Goal: Task Accomplishment & Management: Complete application form

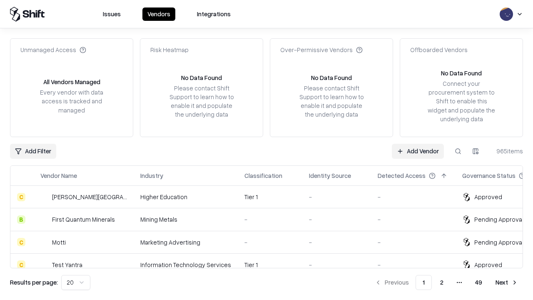
click at [417, 151] on link "Add Vendor" at bounding box center [417, 151] width 52 height 15
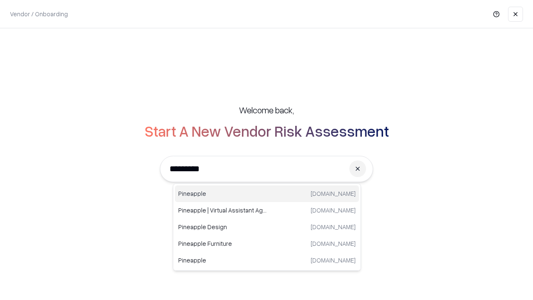
click at [267, 193] on div "Pineapple [DOMAIN_NAME]" at bounding box center [267, 193] width 184 height 17
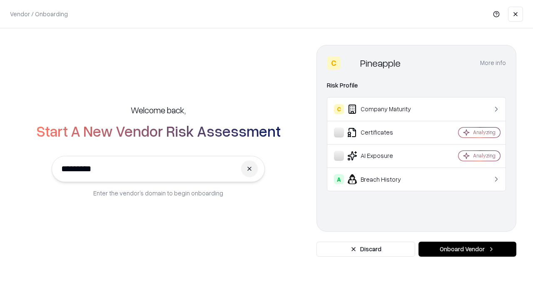
type input "*********"
click at [467, 249] on button "Onboard Vendor" at bounding box center [467, 248] width 98 height 15
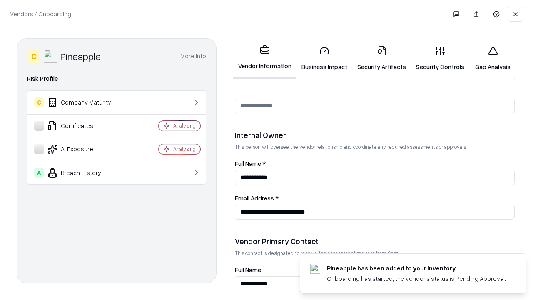
scroll to position [431, 0]
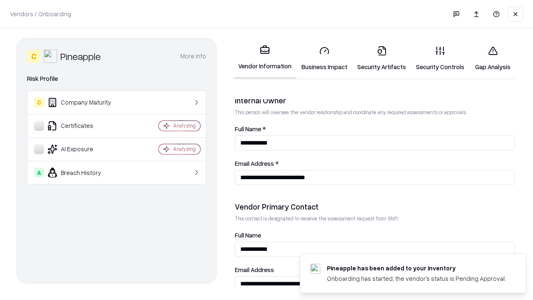
click at [324, 58] on link "Business Impact" at bounding box center [324, 58] width 56 height 39
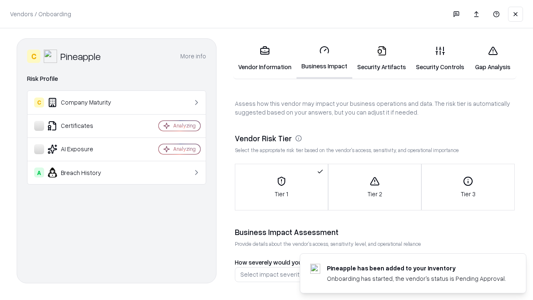
click at [492, 58] on link "Gap Analysis" at bounding box center [492, 58] width 47 height 39
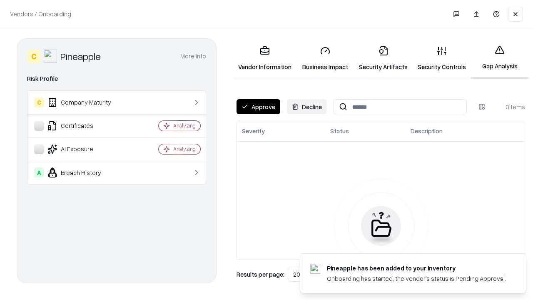
click at [258, 107] on button "Approve" at bounding box center [258, 106] width 44 height 15
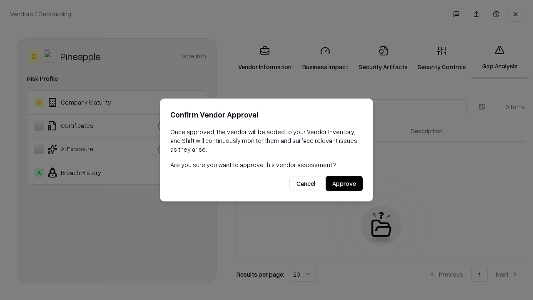
click at [344, 183] on button "Approve" at bounding box center [343, 183] width 37 height 15
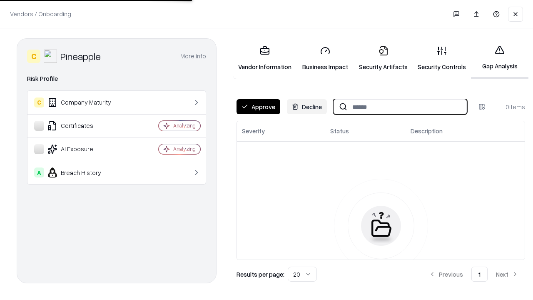
type input "*********"
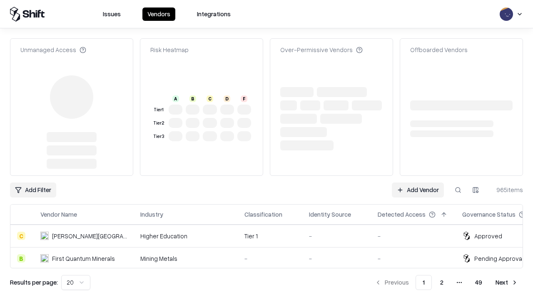
click at [417, 182] on link "Add Vendor" at bounding box center [417, 189] width 52 height 15
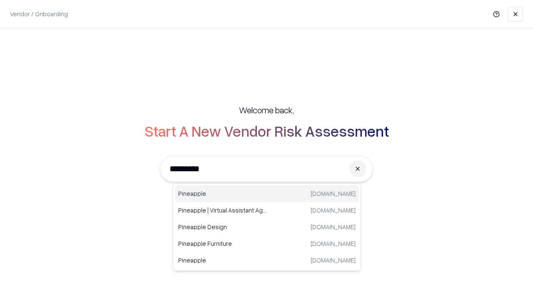
click at [267, 193] on div "Pineapple [DOMAIN_NAME]" at bounding box center [267, 193] width 184 height 17
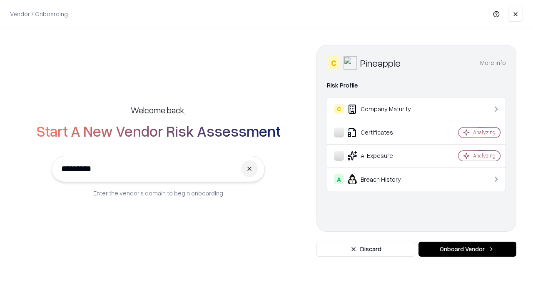
type input "*********"
click at [467, 249] on button "Onboard Vendor" at bounding box center [467, 248] width 98 height 15
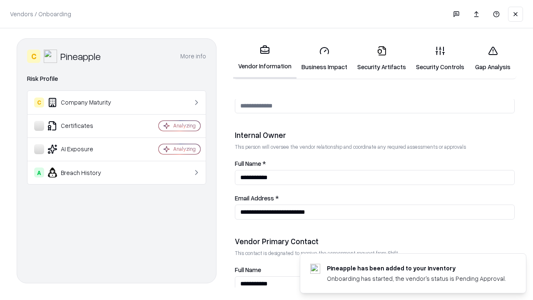
scroll to position [431, 0]
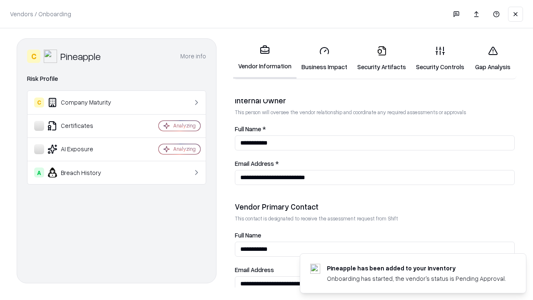
click at [492, 58] on link "Gap Analysis" at bounding box center [492, 58] width 47 height 39
